Goal: Information Seeking & Learning: Check status

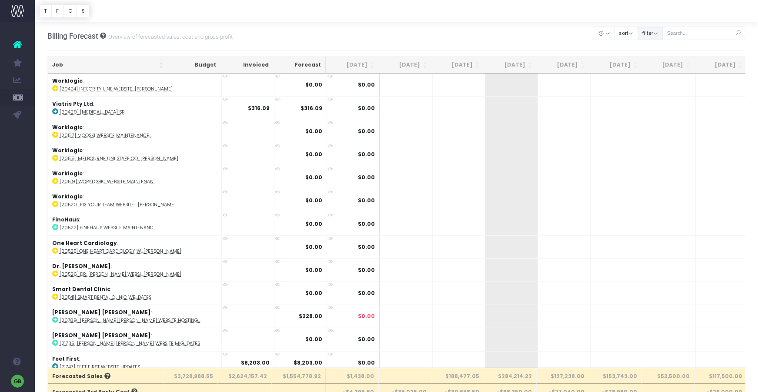
click at [663, 32] on button "filter" at bounding box center [650, 33] width 25 height 13
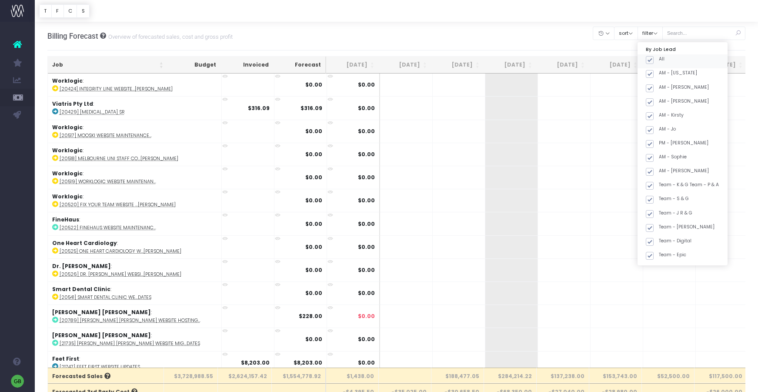
click at [654, 60] on span at bounding box center [650, 60] width 8 height 8
click at [659, 60] on input "All" at bounding box center [662, 59] width 6 height 6
checkbox input "false"
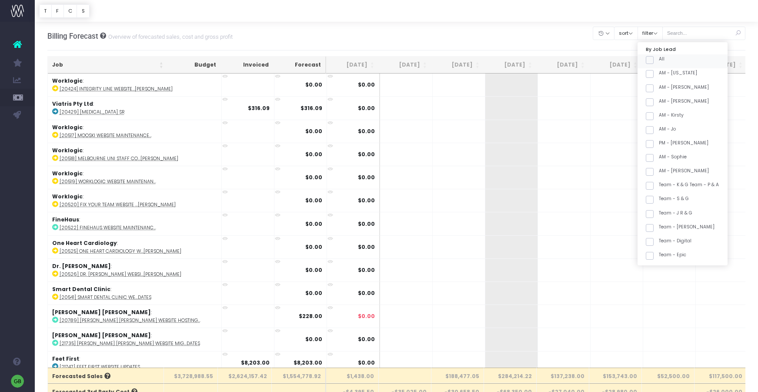
checkbox input "false"
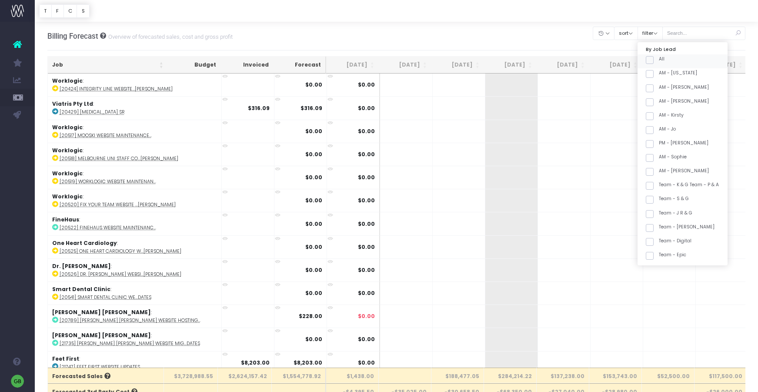
checkbox input "false"
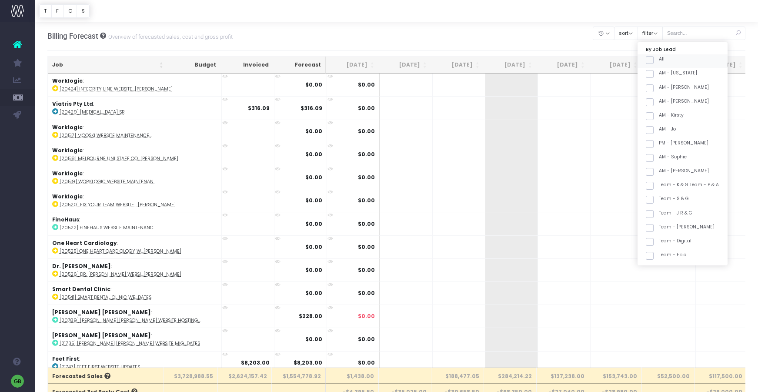
checkbox input "false"
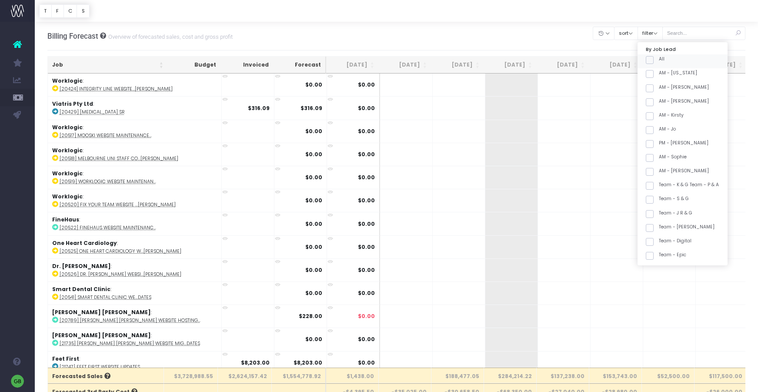
checkbox input "false"
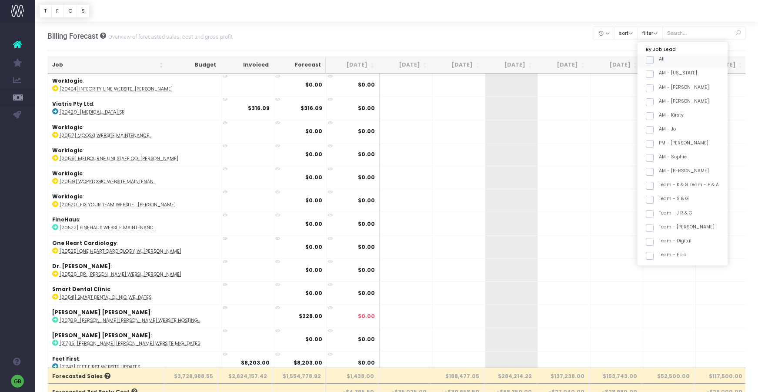
checkbox input "false"
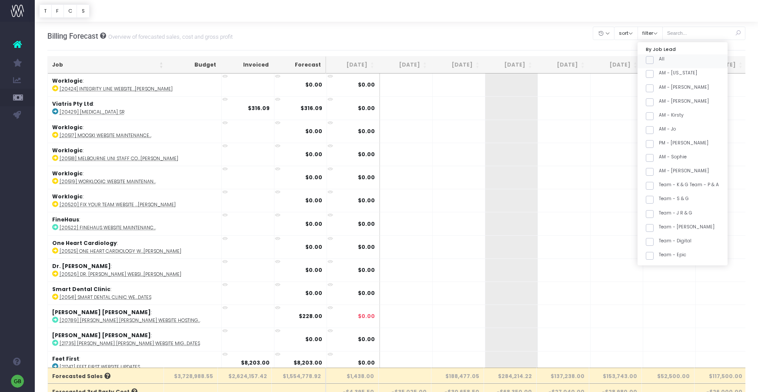
checkbox input "false"
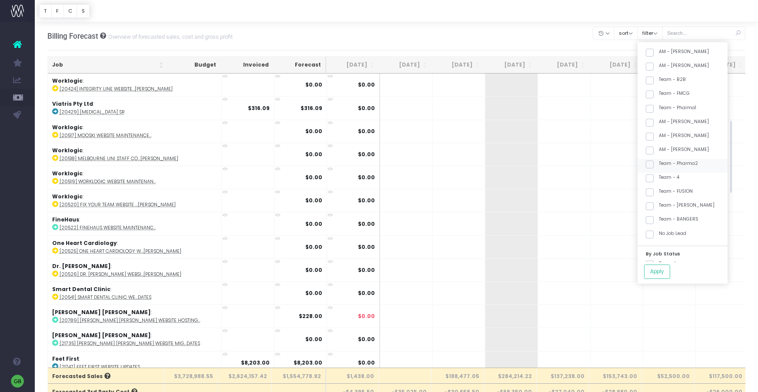
click at [654, 162] on span at bounding box center [650, 164] width 8 height 8
click at [659, 162] on input "Team - Pharma2" at bounding box center [662, 163] width 6 height 6
checkbox input "true"
click at [654, 221] on span at bounding box center [650, 220] width 8 height 8
click at [659, 221] on input "Team - BANGERS" at bounding box center [662, 219] width 6 height 6
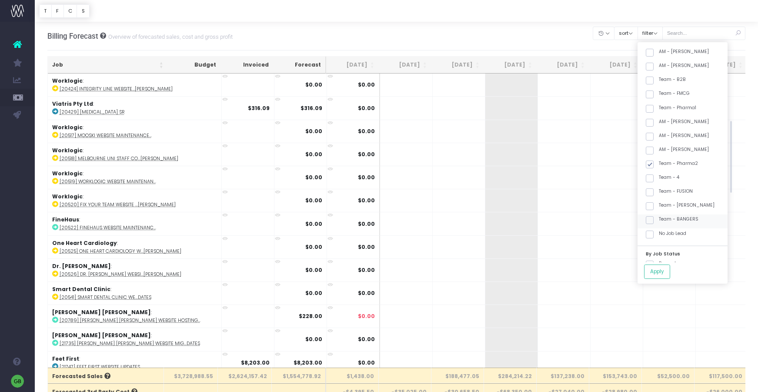
checkbox input "true"
click at [670, 272] on button "Apply" at bounding box center [657, 271] width 26 height 14
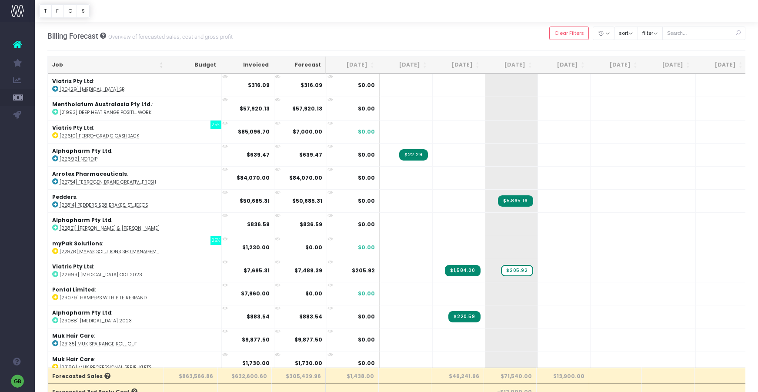
click at [545, 15] on div at bounding box center [396, 11] width 723 height 22
click at [711, 34] on input "text" at bounding box center [704, 33] width 84 height 13
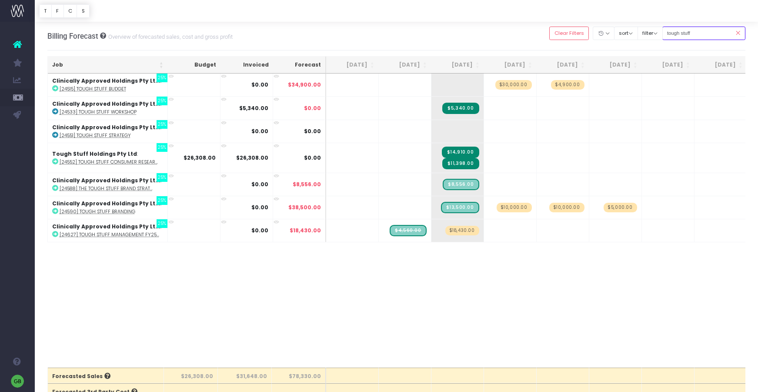
type input "tough stuff"
click at [518, 208] on span "$10,000.00" at bounding box center [514, 208] width 35 height 10
click at [625, 207] on span "$5,000.00" at bounding box center [620, 208] width 33 height 10
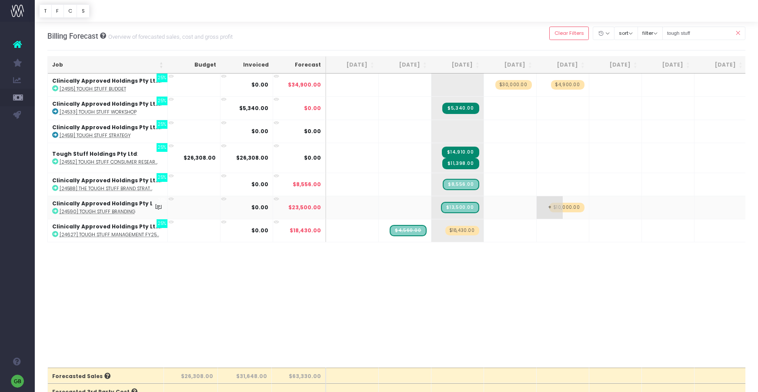
click at [574, 207] on span "$10,000.00" at bounding box center [566, 208] width 35 height 10
click at [520, 85] on span "$30,000.00" at bounding box center [513, 85] width 37 height 10
click at [573, 85] on span "$4,900.00" at bounding box center [567, 85] width 33 height 10
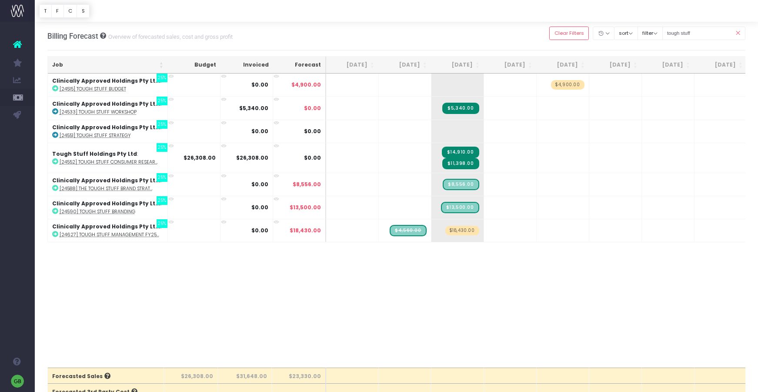
click at [573, 85] on span "$4,900.00" at bounding box center [567, 85] width 33 height 10
click at [498, 205] on span "+" at bounding box center [497, 207] width 26 height 23
type input "13500"
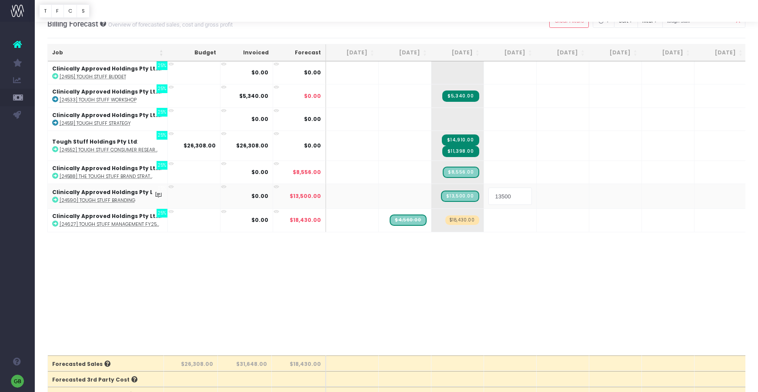
scroll to position [13, 0]
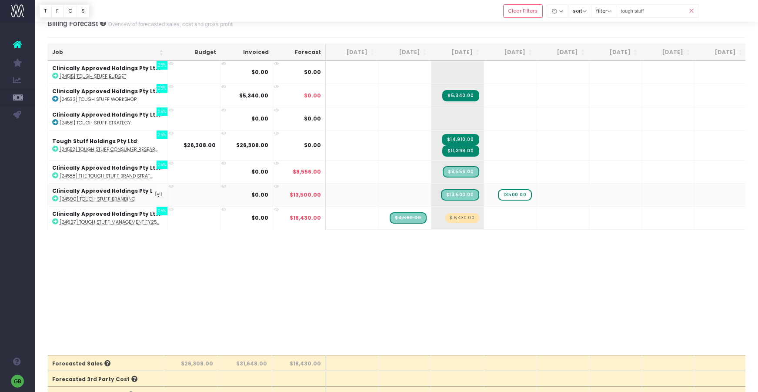
click at [499, 33] on body "Oh my... this is bad. wayahead wasn't able to load this page. Please contact su…" at bounding box center [379, 183] width 758 height 392
click at [97, 223] on abbr "[24627] Tough Stuff Management FY25..." at bounding box center [110, 222] width 100 height 7
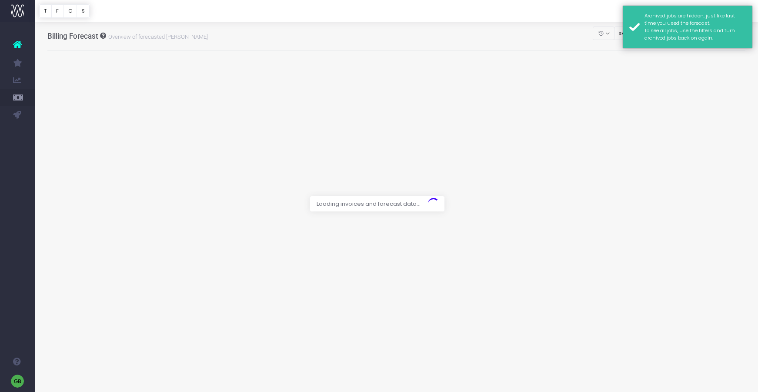
click at [568, 15] on div at bounding box center [396, 11] width 723 height 22
click at [651, 16] on div "Archived jobs are hidden, just like last time you used the forecast. To see all…" at bounding box center [695, 27] width 101 height 30
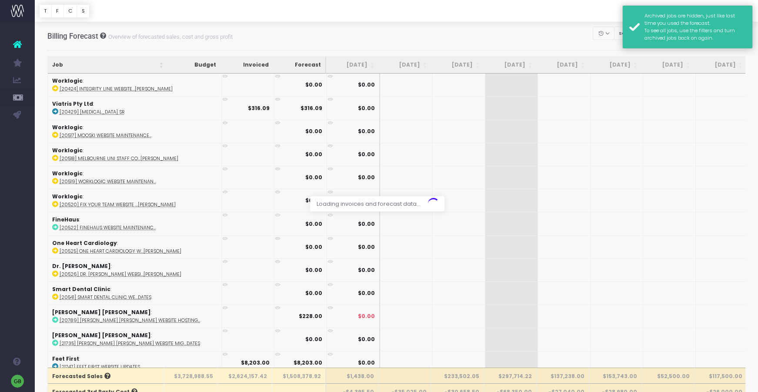
click at [631, 13] on div "Archived jobs are hidden, just like last time you used the forecast. To see all…" at bounding box center [687, 26] width 130 height 43
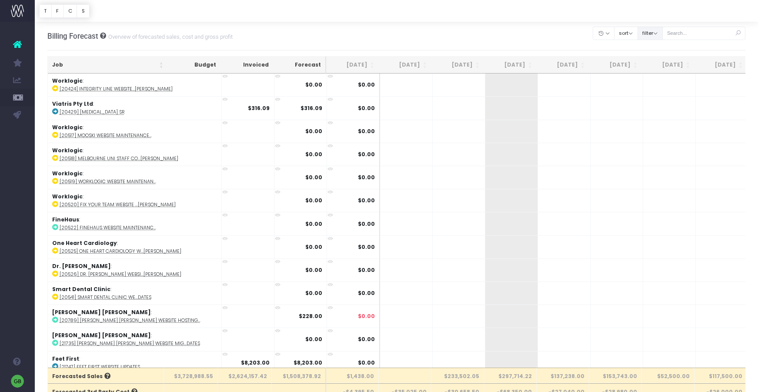
click at [663, 33] on button "filter" at bounding box center [650, 33] width 25 height 13
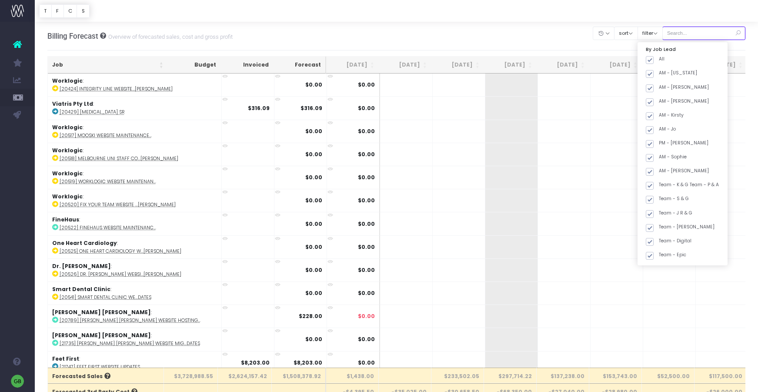
click at [696, 30] on input "text" at bounding box center [704, 33] width 84 height 13
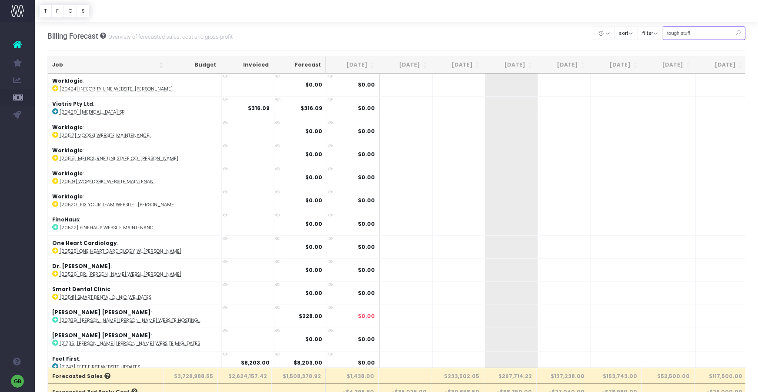
type input "tough stuff"
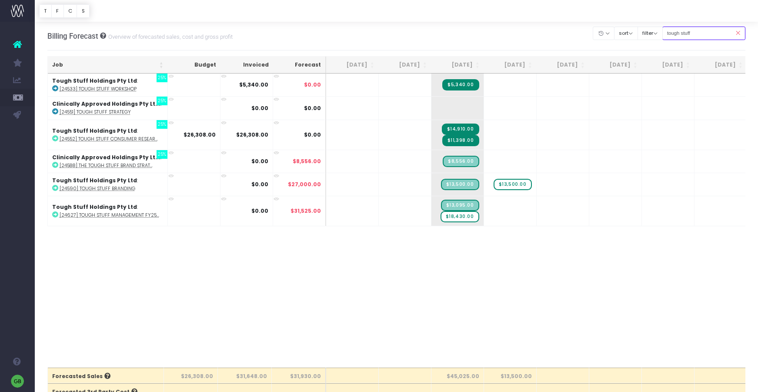
scroll to position [0, 0]
click at [465, 216] on span "$18,430.00" at bounding box center [460, 215] width 39 height 11
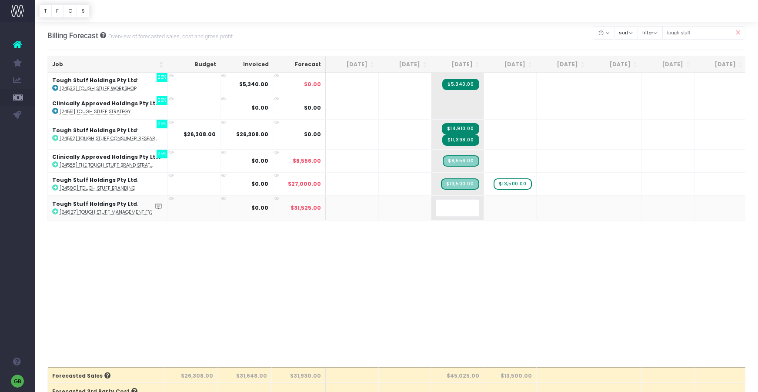
click at [475, 237] on body "Oh my... this is bad. wayahead wasn't able to load this page. Please contact su…" at bounding box center [379, 196] width 758 height 392
click at [504, 205] on span "+" at bounding box center [497, 207] width 26 height 23
type input "13095"
click at [554, 208] on body "Oh my... this is bad. wayahead wasn't able to load this page. Please contact su…" at bounding box center [379, 196] width 758 height 392
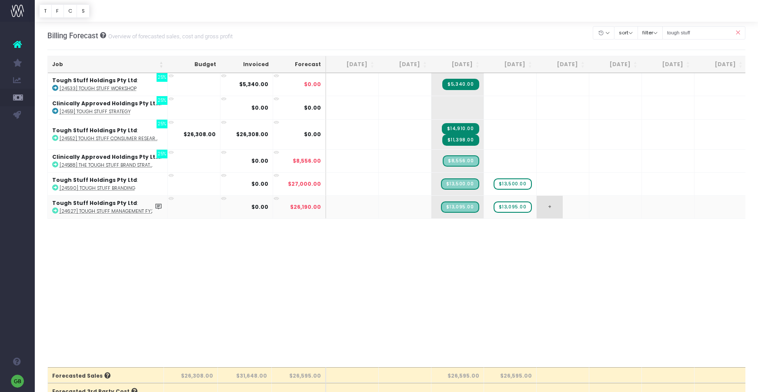
click at [554, 207] on span "+" at bounding box center [550, 207] width 26 height 23
type input "13095"
click at [606, 208] on body "Oh my... this is bad. wayahead wasn't able to load this page. Please contact su…" at bounding box center [379, 196] width 758 height 392
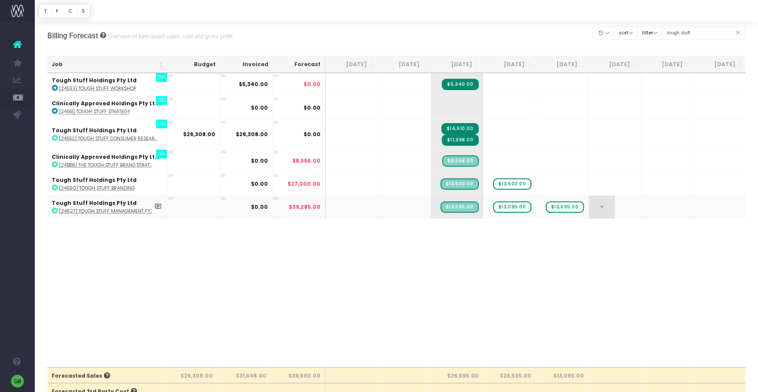
click at [601, 206] on span "+" at bounding box center [602, 207] width 26 height 23
type input "13095"
click at [606, 272] on body "Oh my... this is bad. wayahead wasn't able to load this page. Please contact su…" at bounding box center [379, 196] width 758 height 392
click at [132, 165] on abbr "[24588] The Tough Stuff Brand Strat..." at bounding box center [105, 165] width 93 height 7
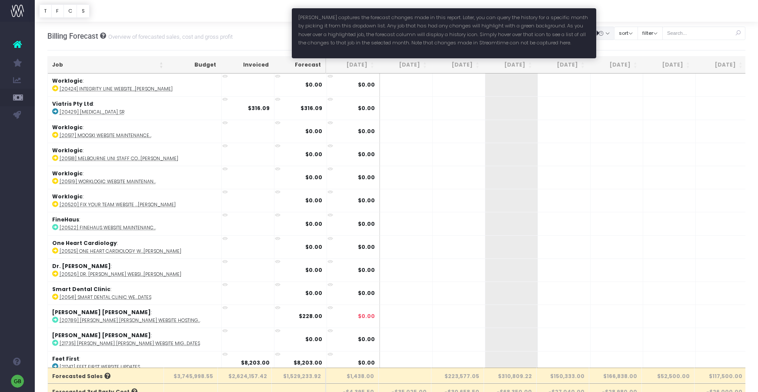
click at [611, 31] on button "button" at bounding box center [604, 33] width 22 height 13
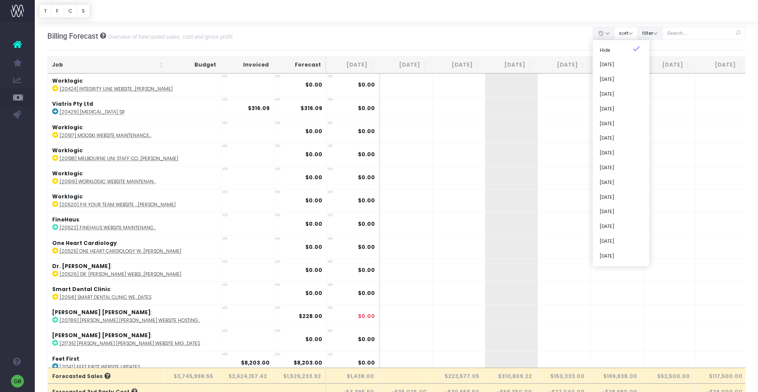
drag, startPoint x: 629, startPoint y: 17, endPoint x: 655, endPoint y: 32, distance: 30.2
click at [629, 17] on div at bounding box center [396, 11] width 723 height 22
click at [657, 34] on button "filter" at bounding box center [650, 33] width 25 height 13
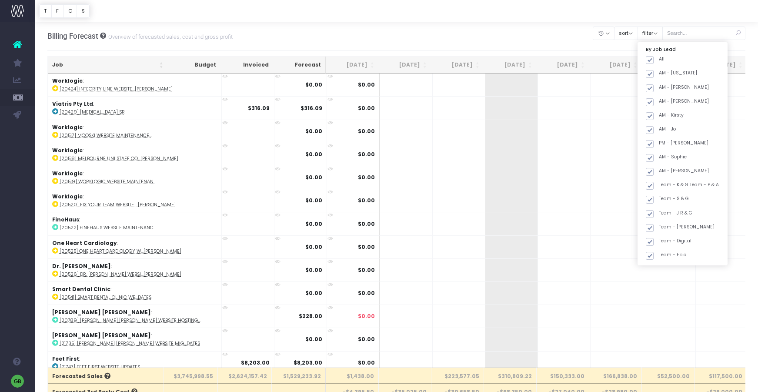
drag, startPoint x: 660, startPoint y: 60, endPoint x: 638, endPoint y: 54, distance: 22.9
click at [654, 60] on span at bounding box center [650, 60] width 8 height 8
click at [659, 60] on input "All" at bounding box center [662, 59] width 6 height 6
checkbox input "false"
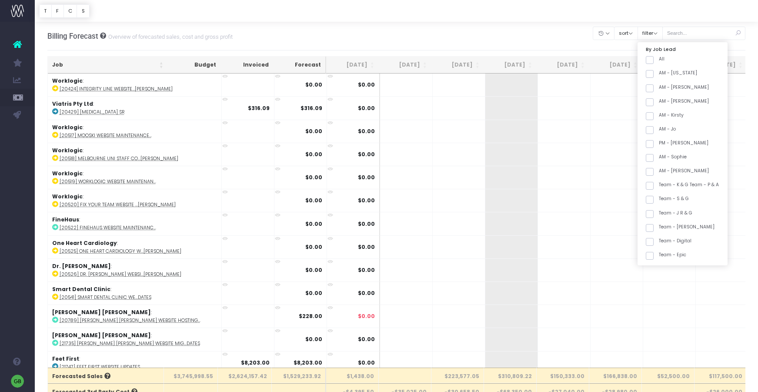
checkbox input "false"
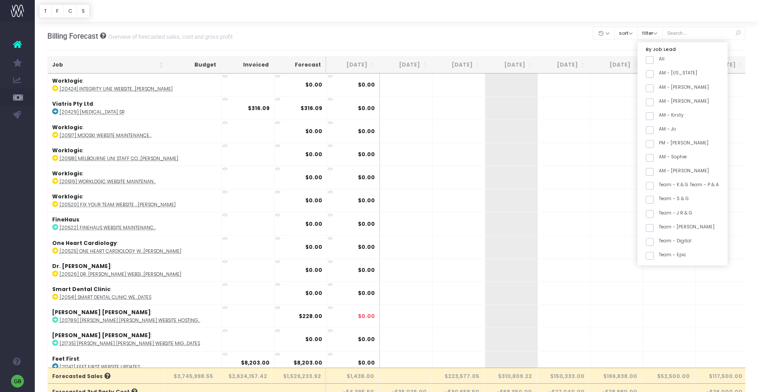
checkbox input "false"
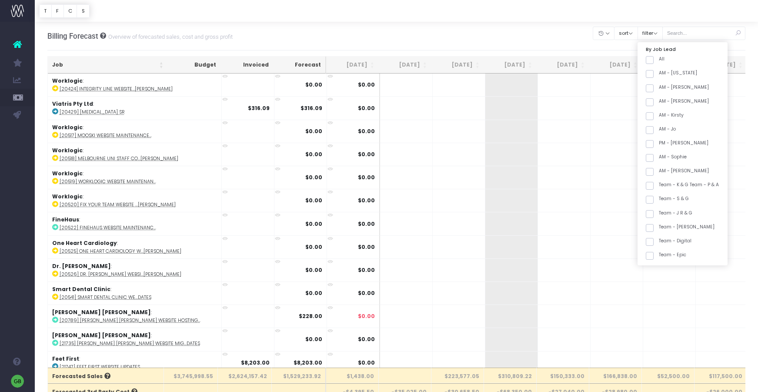
checkbox input "false"
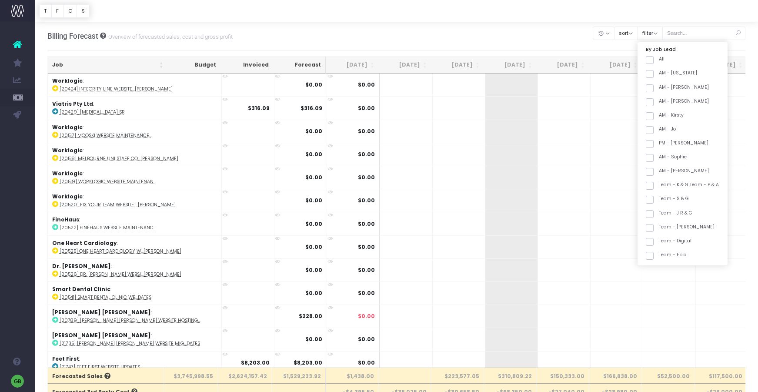
checkbox input "false"
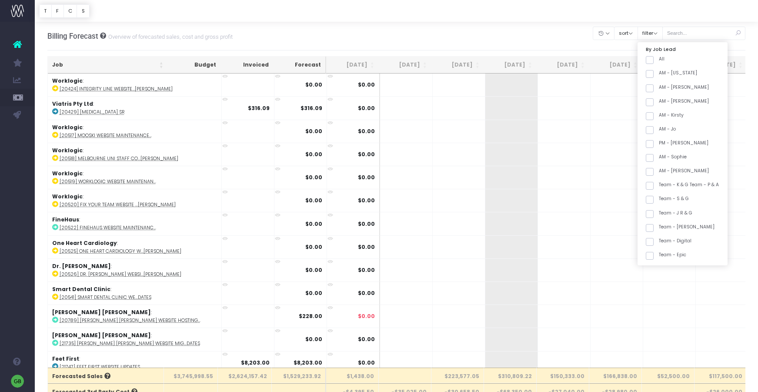
checkbox input "false"
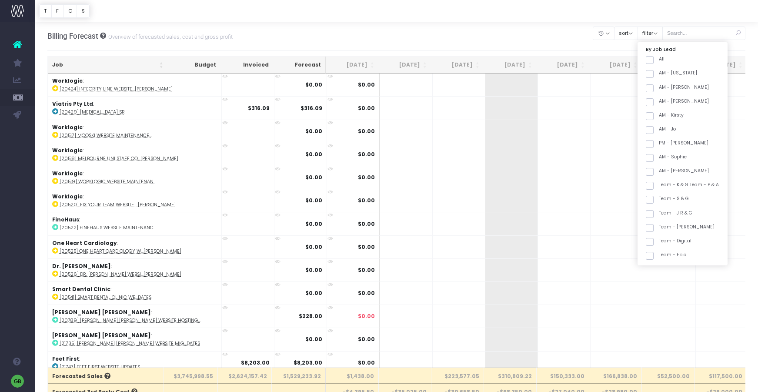
checkbox input "false"
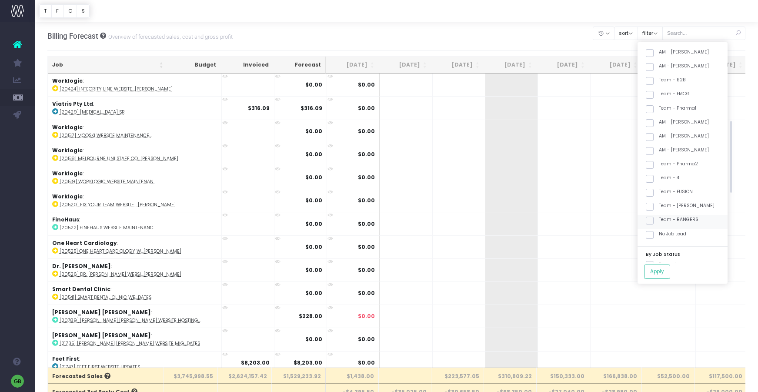
click at [654, 220] on span at bounding box center [650, 221] width 8 height 8
click at [659, 220] on input "Team - BANGERS" at bounding box center [662, 219] width 6 height 6
checkbox input "true"
click at [654, 161] on span at bounding box center [650, 165] width 8 height 8
click at [659, 160] on input "Team - Pharma2" at bounding box center [662, 163] width 6 height 6
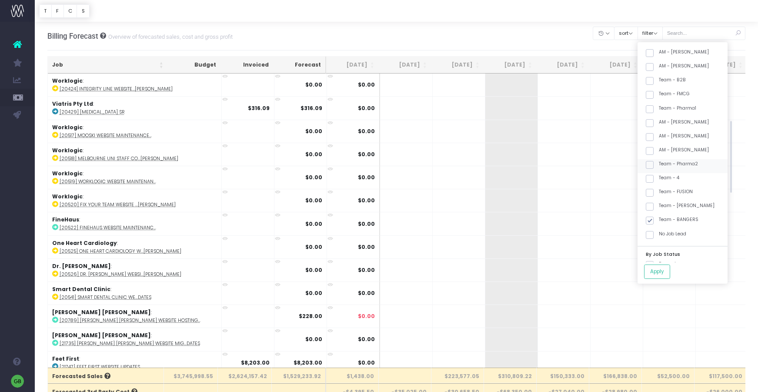
checkbox input "true"
click at [670, 273] on button "Apply" at bounding box center [657, 271] width 26 height 14
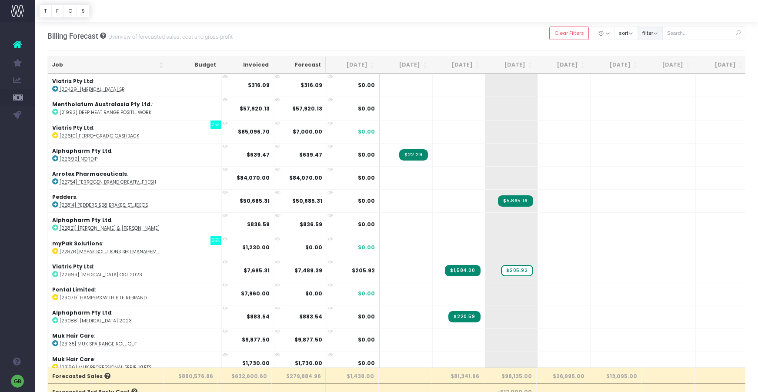
click at [663, 33] on button "filter" at bounding box center [650, 33] width 25 height 13
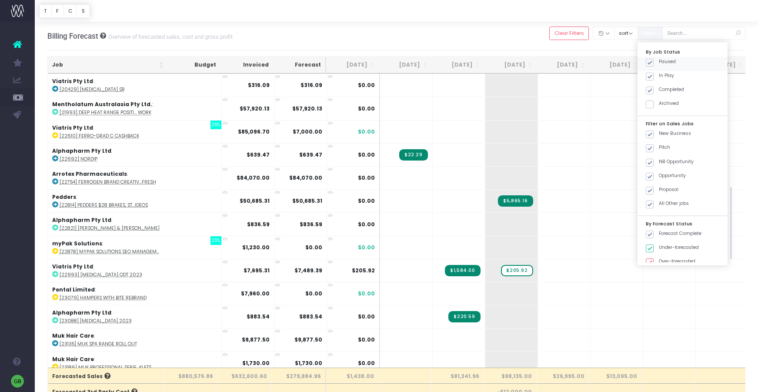
scroll to position [432, 0]
drag, startPoint x: 658, startPoint y: 60, endPoint x: 662, endPoint y: 77, distance: 17.3
click at [654, 60] on span at bounding box center [650, 63] width 8 height 8
click at [659, 60] on input "Paused" at bounding box center [662, 62] width 6 height 6
checkbox input "false"
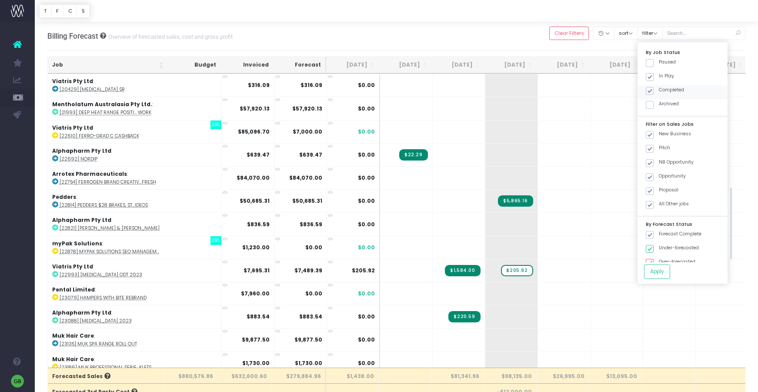
click at [654, 91] on span at bounding box center [650, 91] width 8 height 8
click at [660, 91] on input "Completed" at bounding box center [662, 90] width 6 height 6
checkbox input "false"
click at [670, 271] on button "Apply" at bounding box center [657, 271] width 26 height 14
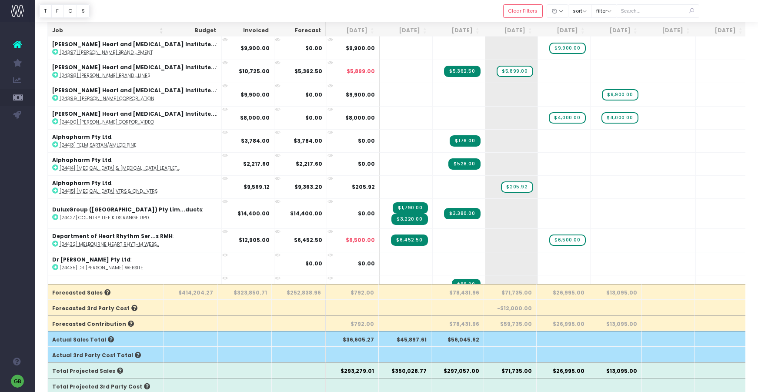
scroll to position [0, 0]
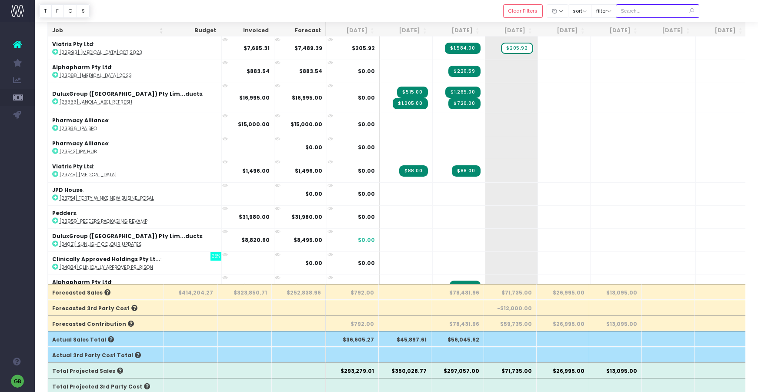
click at [668, 10] on input "text" at bounding box center [658, 10] width 84 height 13
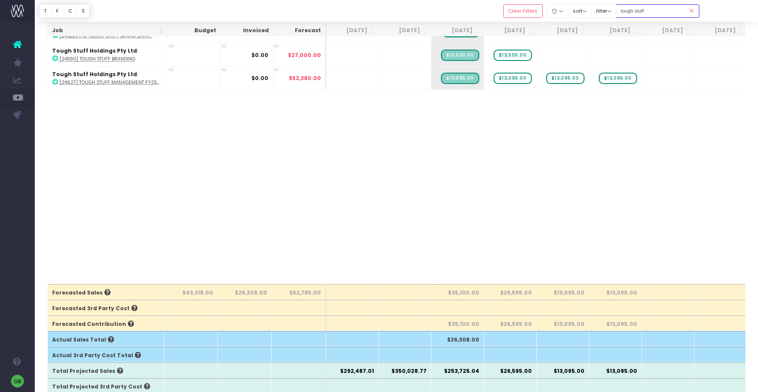
type input "tough stuff"
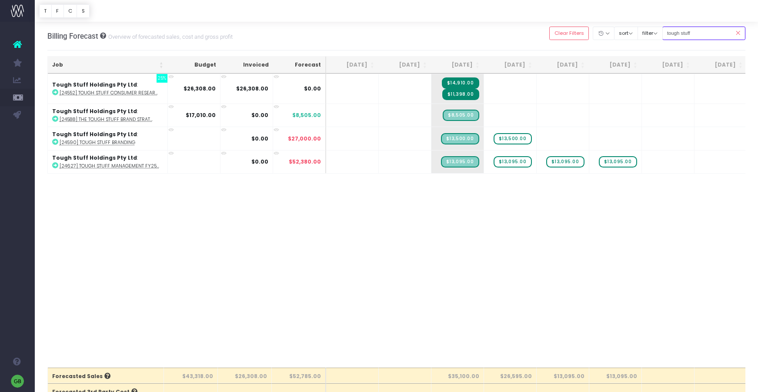
scroll to position [0, 0]
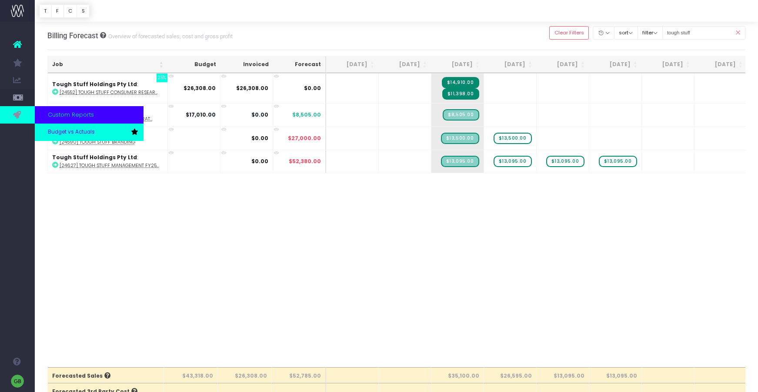
click at [54, 134] on span "Budget vs Actuals" at bounding box center [71, 132] width 47 height 8
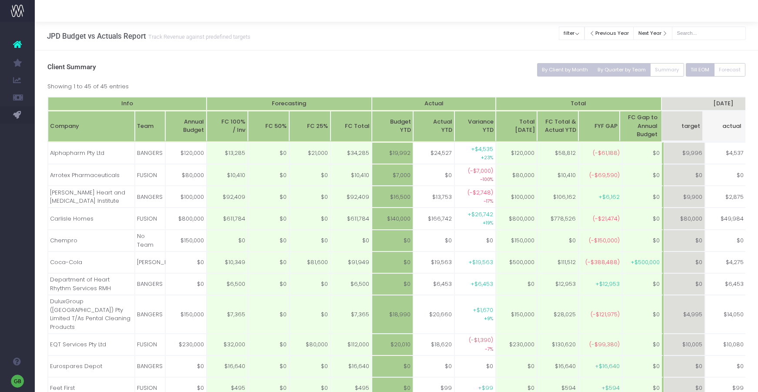
click at [625, 66] on button "By Quarter by Team" at bounding box center [621, 69] width 58 height 13
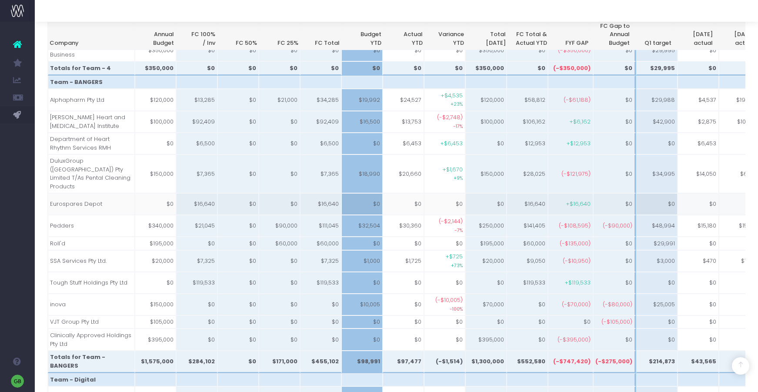
scroll to position [258, 0]
click at [169, 272] on td "$0" at bounding box center [155, 283] width 41 height 22
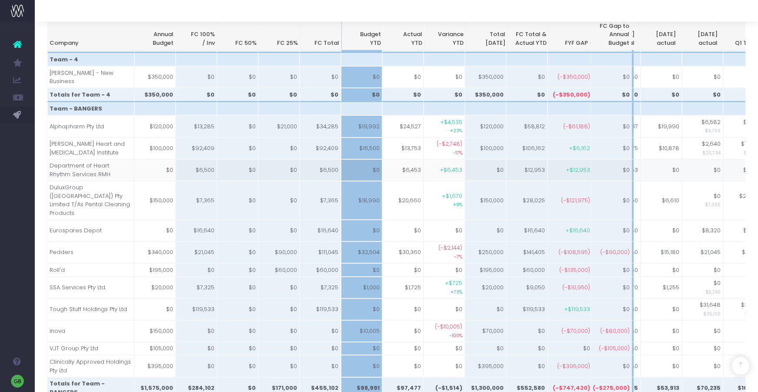
scroll to position [0, 132]
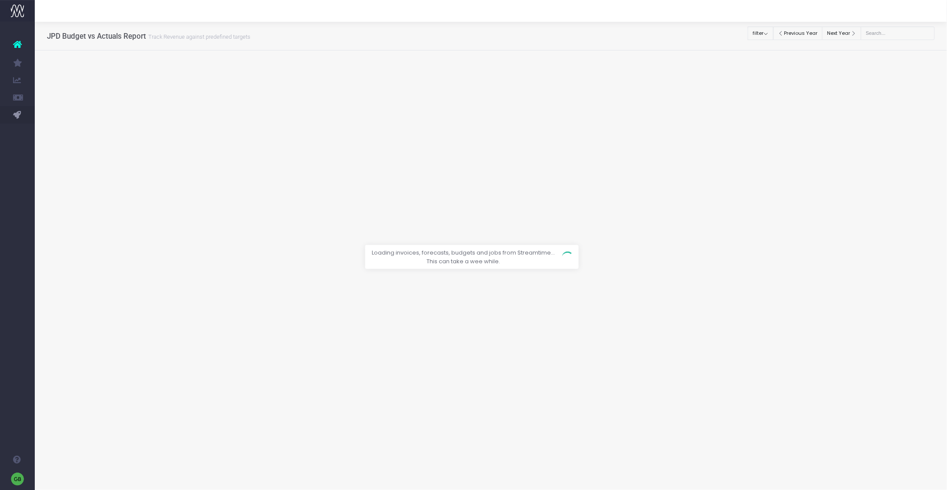
click at [48, 137] on link "Budget vs Actuals" at bounding box center [41, 132] width 13 height 17
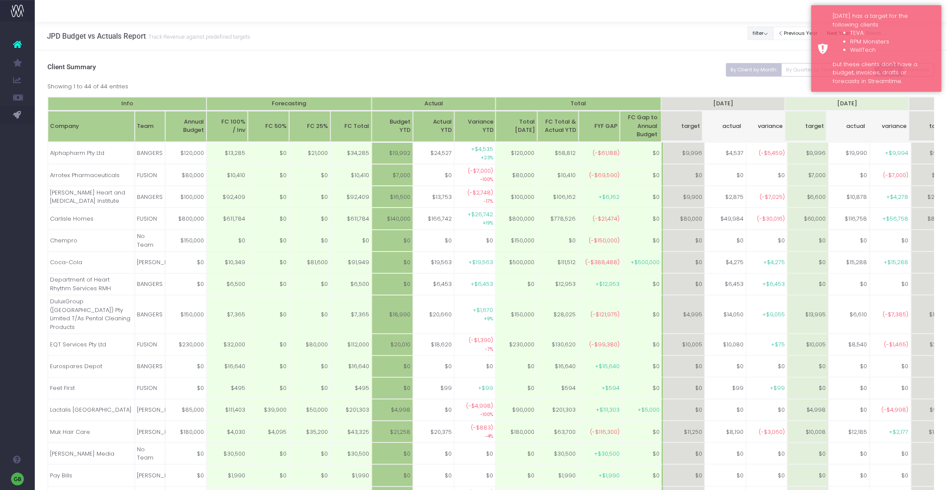
click at [768, 33] on button "filter" at bounding box center [761, 33] width 26 height 13
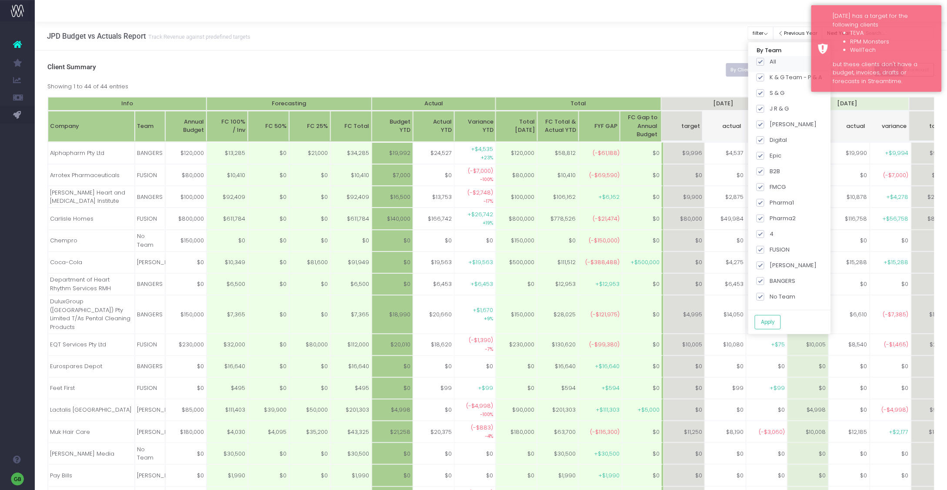
click at [765, 66] on span at bounding box center [761, 62] width 8 height 8
click at [770, 63] on input "All" at bounding box center [773, 60] width 6 height 6
checkbox input "false"
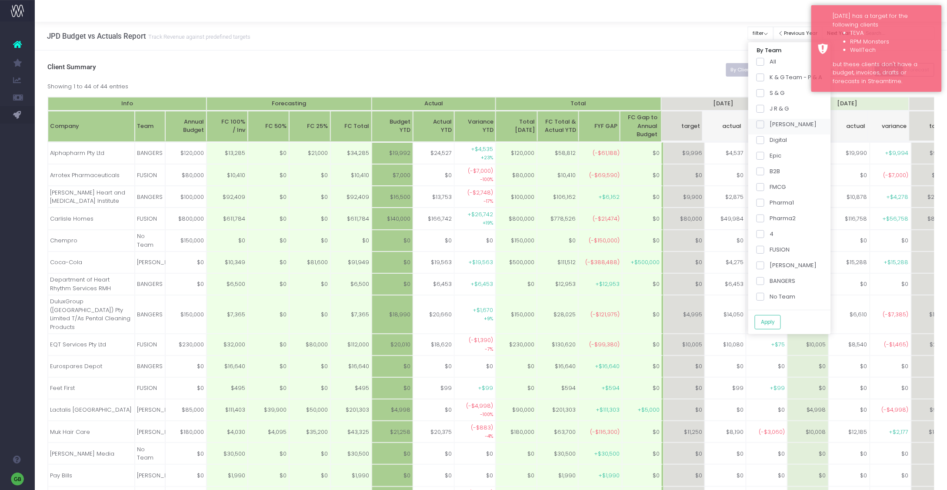
checkbox input "false"
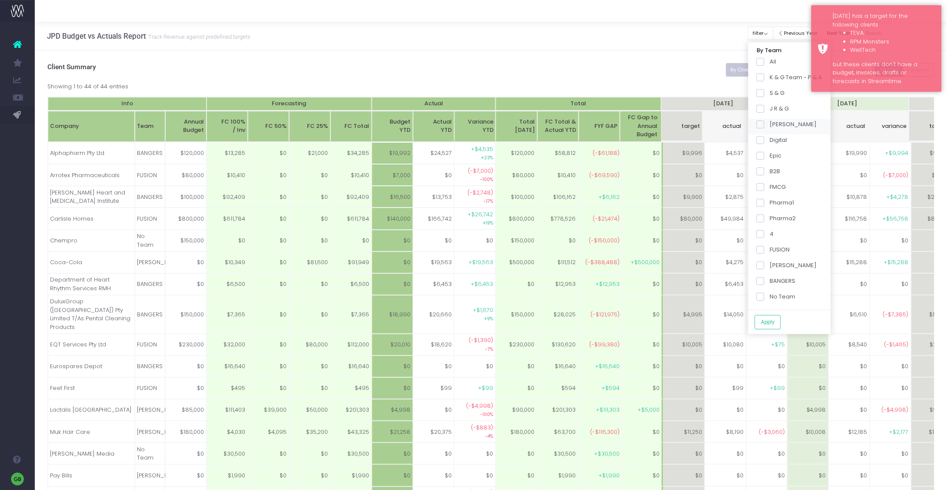
checkbox input "false"
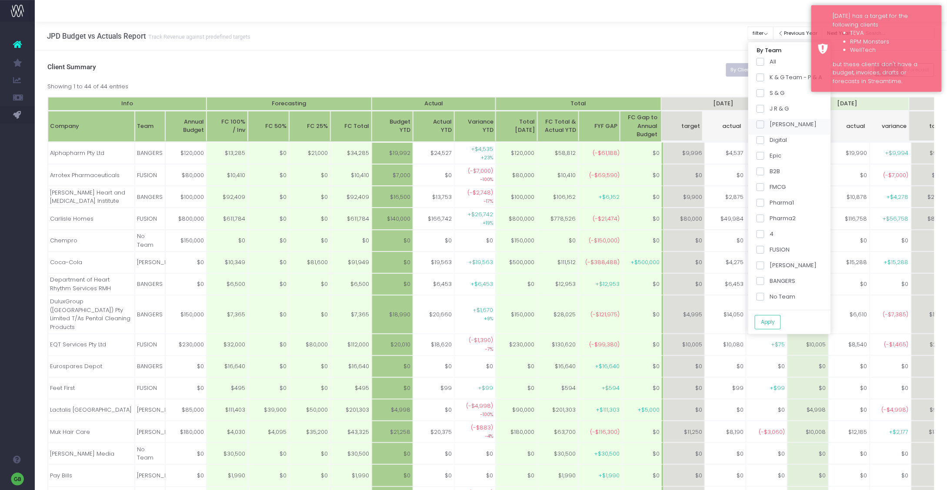
checkbox input "false"
drag, startPoint x: 767, startPoint y: 221, endPoint x: 762, endPoint y: 217, distance: 7.1
click at [765, 221] on span at bounding box center [761, 218] width 8 height 8
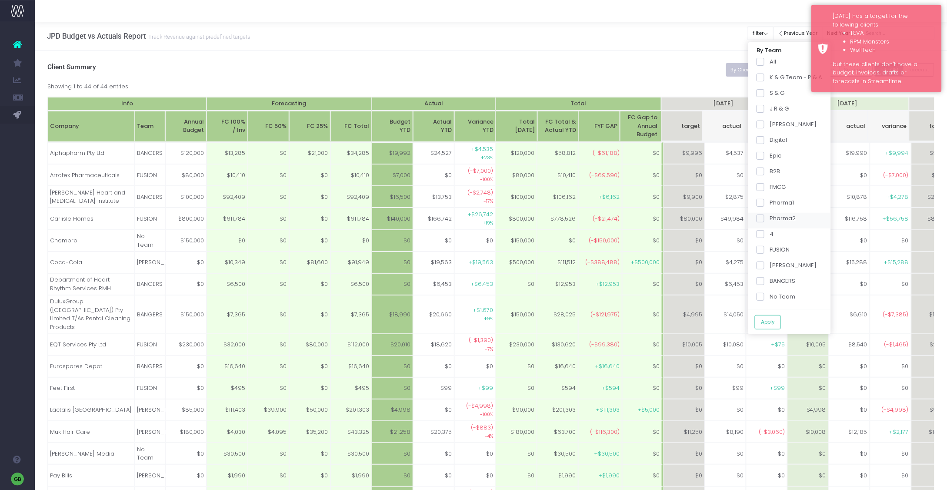
click at [770, 220] on input "Pharma2" at bounding box center [773, 217] width 6 height 6
checkbox input "true"
click at [765, 282] on span at bounding box center [761, 281] width 8 height 8
click at [770, 282] on input "BANGERS" at bounding box center [773, 280] width 6 height 6
checkbox input "true"
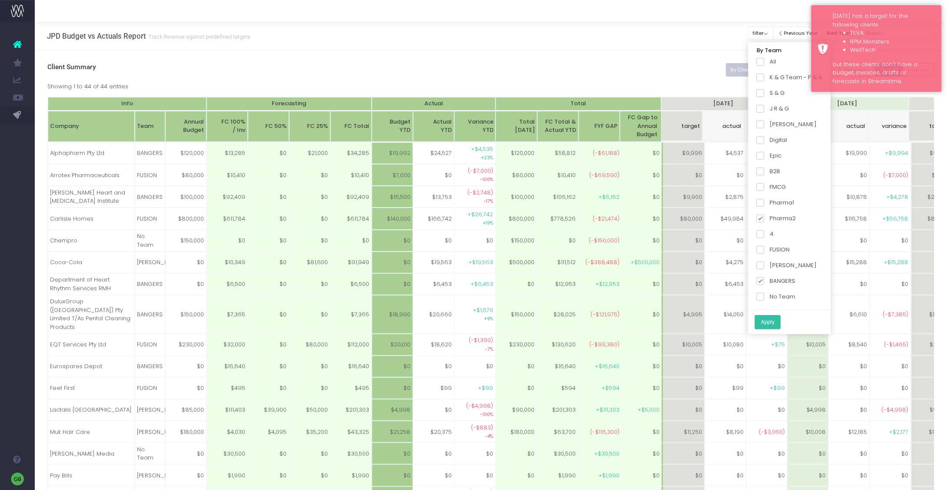
click at [771, 319] on button "Apply" at bounding box center [768, 322] width 26 height 14
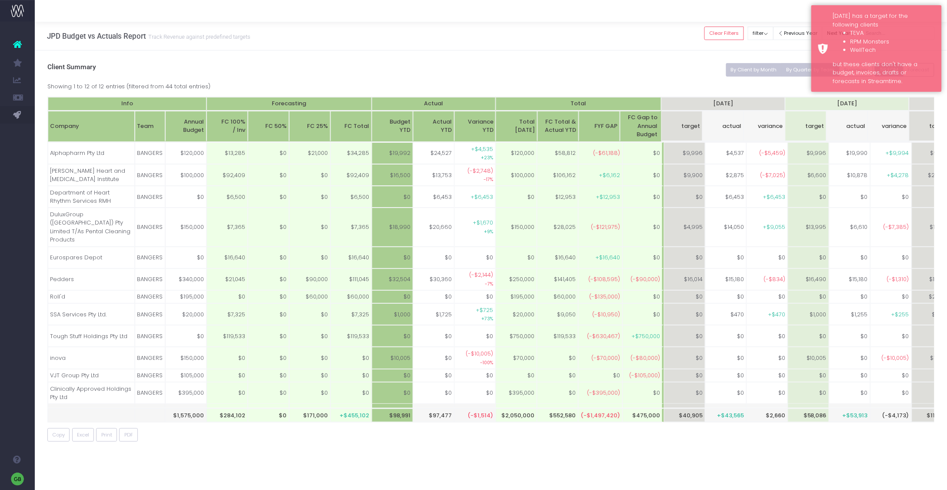
click at [797, 70] on button "By Quarter by Team" at bounding box center [811, 69] width 58 height 13
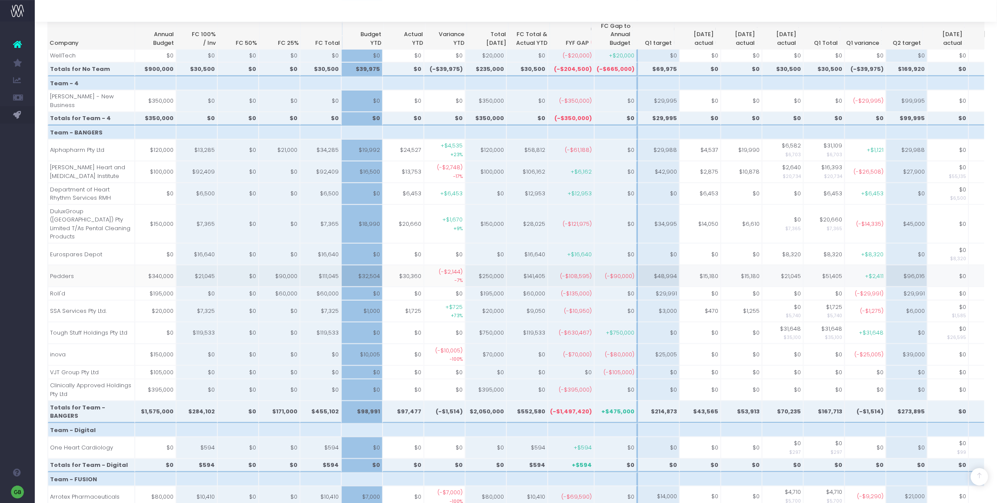
click at [823, 265] on td "$51,405" at bounding box center [824, 276] width 41 height 22
drag, startPoint x: 820, startPoint y: 262, endPoint x: 842, endPoint y: 262, distance: 22.6
click at [842, 265] on tr "Pedders $340,000 $21,045 $0 $90,000 $111,045 $32,504 $30,360 (-$2,144) -7% $250…" at bounding box center [842, 276] width 1589 height 22
click at [832, 265] on td "$51,405" at bounding box center [824, 276] width 41 height 22
drag, startPoint x: 819, startPoint y: 262, endPoint x: 842, endPoint y: 261, distance: 23.5
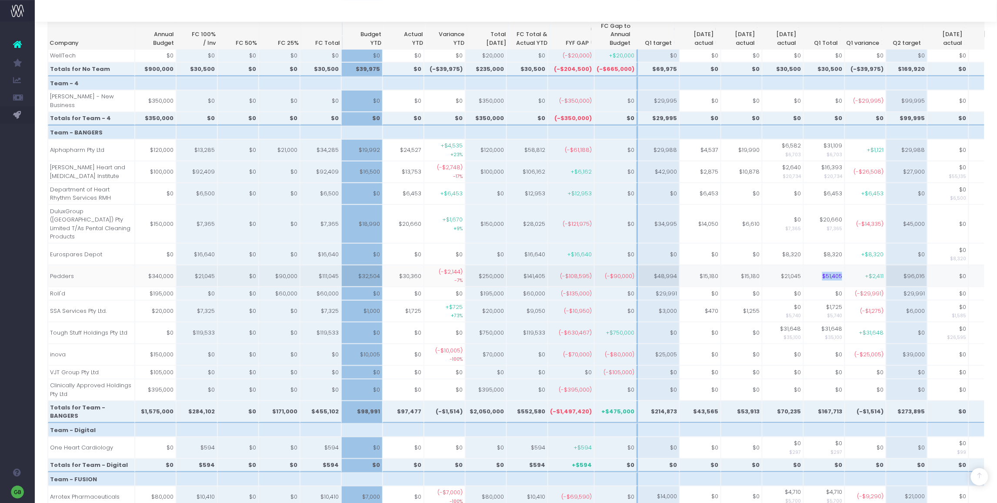
click at [842, 265] on tr "Pedders $340,000 $21,045 $0 $90,000 $111,045 $32,504 $30,360 (-$2,144) -7% $250…" at bounding box center [842, 276] width 1589 height 22
click at [832, 265] on td "$51,405" at bounding box center [824, 276] width 41 height 22
drag, startPoint x: 819, startPoint y: 260, endPoint x: 840, endPoint y: 263, distance: 20.7
click at [840, 265] on tr "Pedders $340,000 $21,045 $0 $90,000 $111,045 $32,504 $30,360 (-$2,144) -7% $250…" at bounding box center [842, 276] width 1589 height 22
click at [832, 265] on td "$51,405" at bounding box center [824, 276] width 41 height 22
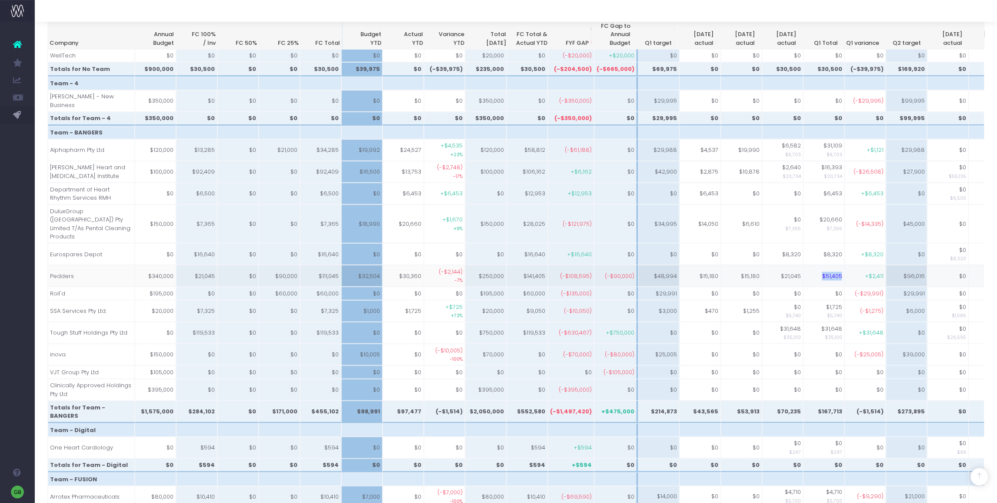
drag, startPoint x: 817, startPoint y: 263, endPoint x: 838, endPoint y: 264, distance: 20.9
click at [838, 265] on td "$51,405" at bounding box center [824, 276] width 41 height 22
click at [819, 265] on td "$51,405" at bounding box center [824, 276] width 41 height 22
drag, startPoint x: 816, startPoint y: 262, endPoint x: 842, endPoint y: 261, distance: 25.2
click at [842, 265] on tr "Pedders $340,000 $21,045 $0 $90,000 $111,045 $32,504 $30,360 (-$2,144) -7% $250…" at bounding box center [842, 276] width 1589 height 22
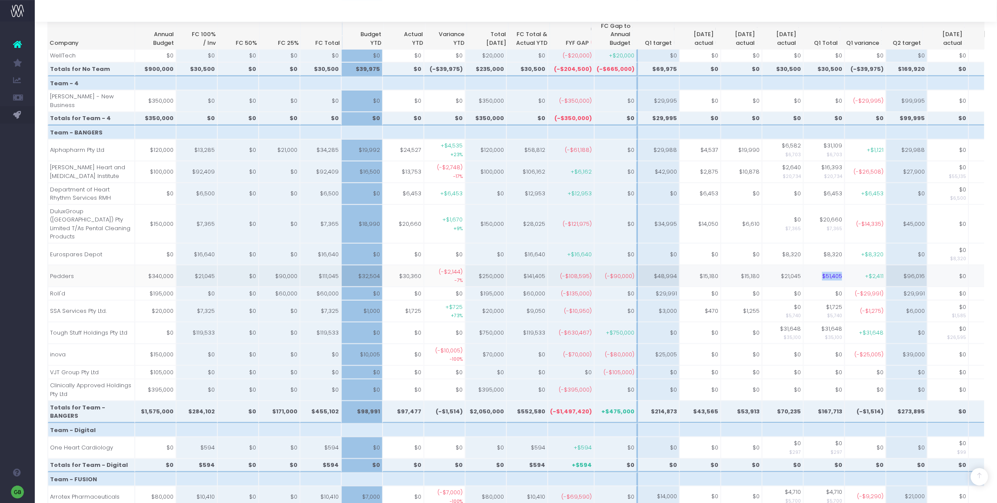
click at [815, 265] on td "$51,405" at bounding box center [824, 276] width 41 height 22
click at [774, 265] on td "$21,045" at bounding box center [782, 276] width 41 height 22
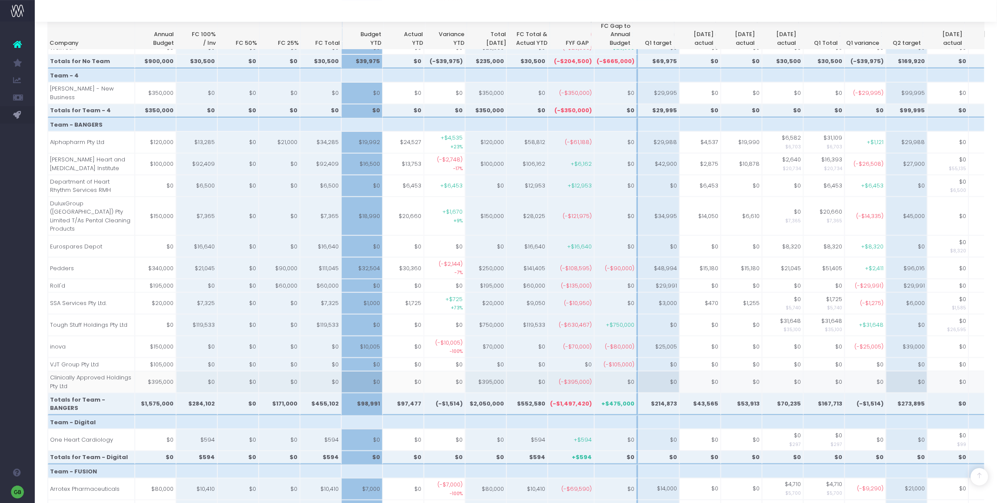
scroll to position [207, 0]
